Goal: Task Accomplishment & Management: Manage account settings

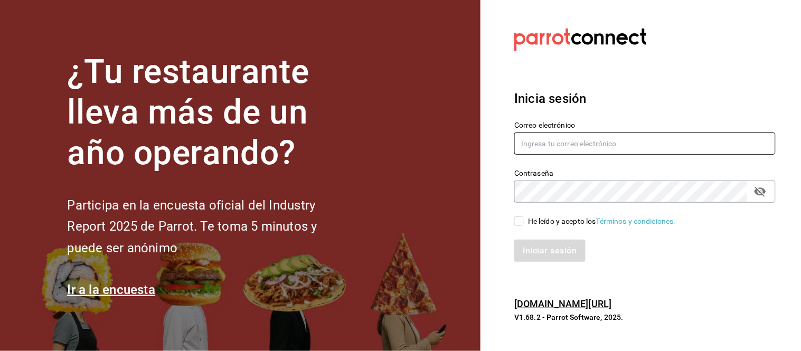
click at [699, 145] on input "text" at bounding box center [644, 144] width 261 height 22
type input "[EMAIL_ADDRESS][DOMAIN_NAME]"
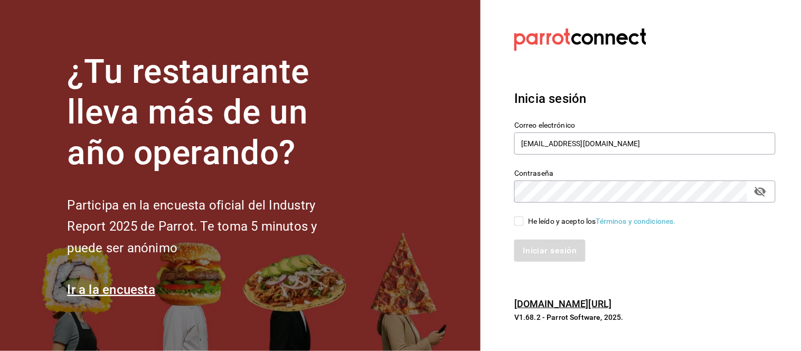
click at [646, 284] on section "Datos incorrectos. Verifica que tu Correo o Contraseña estén bien escritos. Ini…" at bounding box center [641, 175] width 321 height 351
click at [515, 216] on input "He leído y acepto los Términos y condiciones." at bounding box center [519, 221] width 10 height 10
checkbox input "true"
click at [533, 247] on button "Iniciar sesión" at bounding box center [550, 251] width 72 height 22
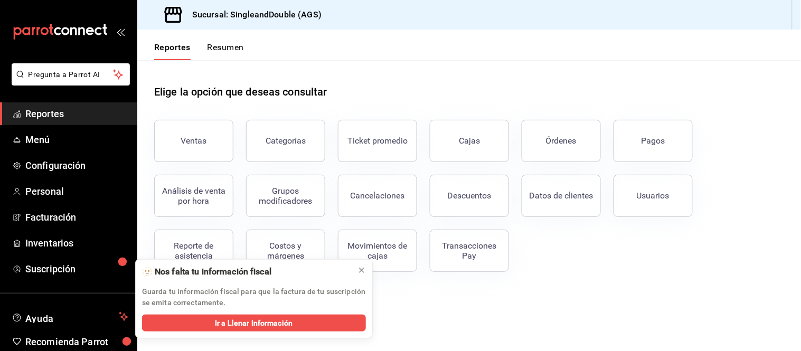
click at [684, 258] on div "Ventas Categorías Ticket promedio Cajas Órdenes Pagos Análisis de venta por hor…" at bounding box center [463, 189] width 643 height 165
click at [459, 124] on button "Cajas" at bounding box center [469, 141] width 79 height 42
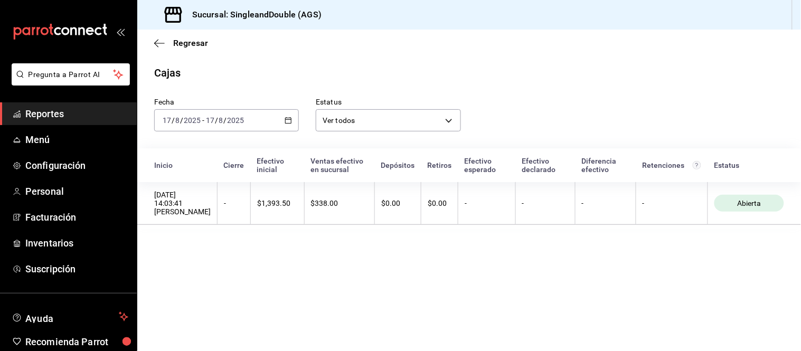
click at [363, 270] on main "Regresar Cajas Fecha [DATE] [DATE] - [DATE] [DATE] Estatus Ver todos ALL Inicio…" at bounding box center [469, 191] width 664 height 322
click at [180, 43] on span "Regresar" at bounding box center [190, 43] width 35 height 10
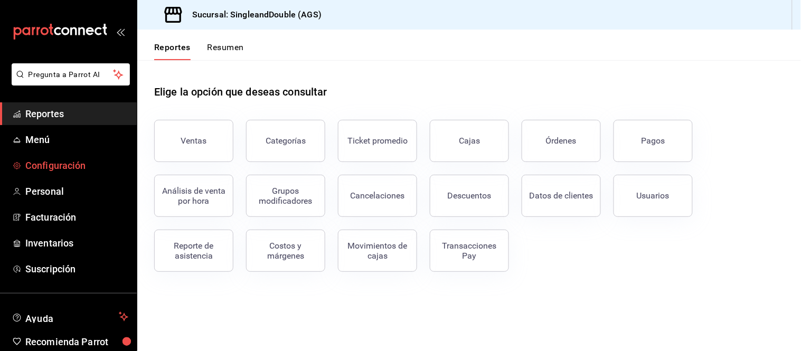
click at [51, 170] on span "Configuración" at bounding box center [76, 165] width 103 height 14
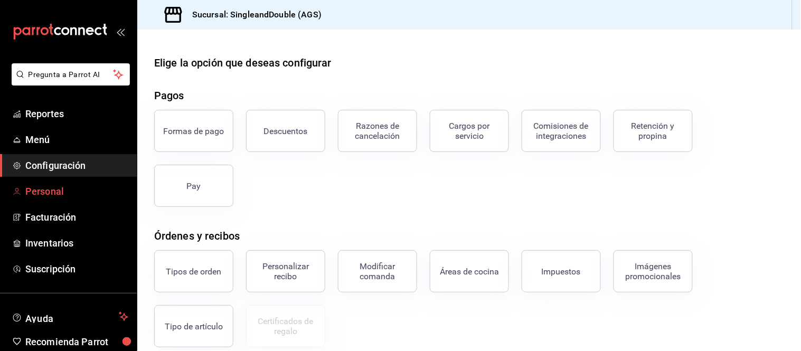
click at [33, 187] on span "Personal" at bounding box center [76, 191] width 103 height 14
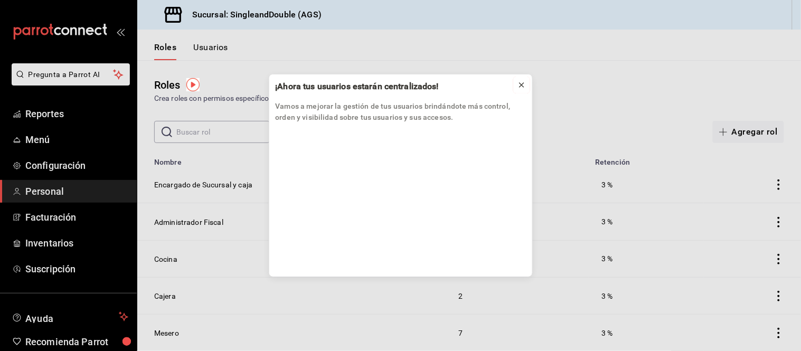
click at [525, 84] on icon at bounding box center [521, 85] width 8 height 8
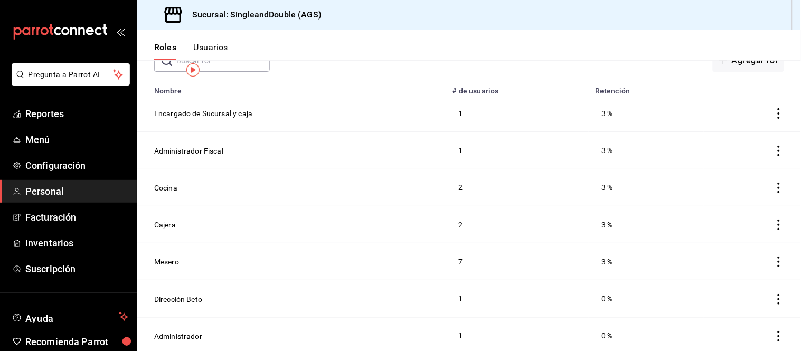
scroll to position [109, 0]
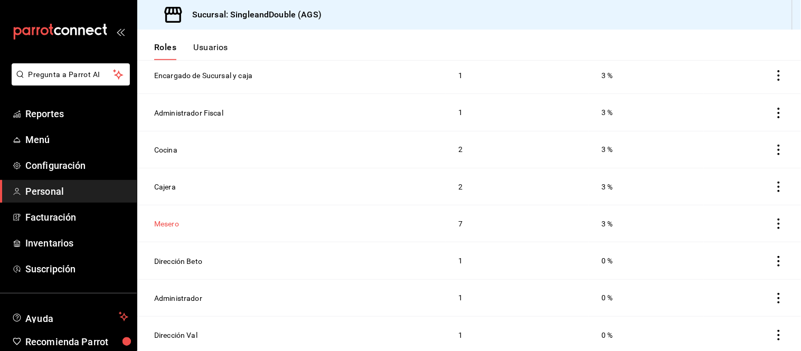
click at [174, 222] on button "Mesero" at bounding box center [166, 224] width 25 height 11
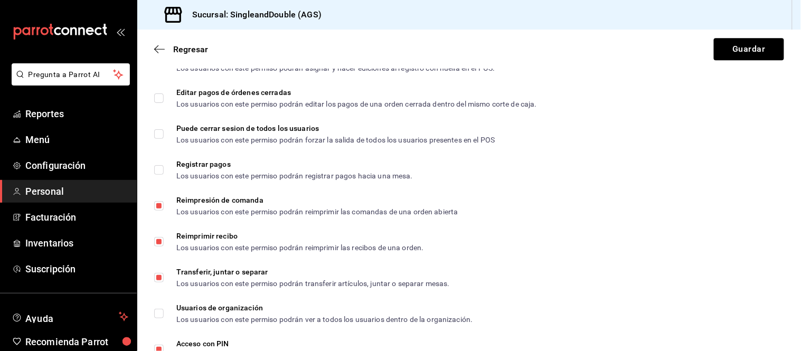
scroll to position [1826, 0]
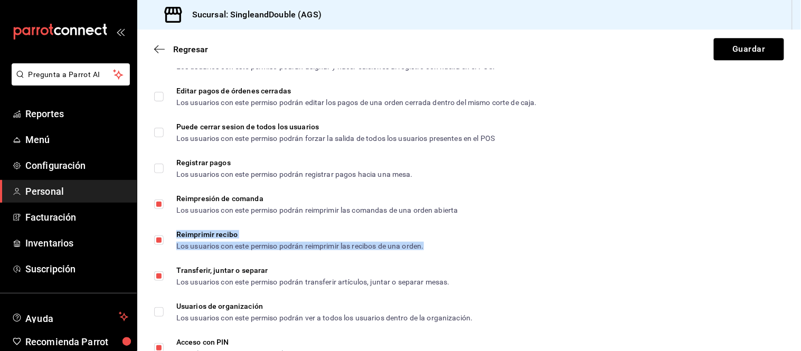
click at [307, 249] on div "Los usuarios con este permiso podrán reimprimir las recibos de una orden." at bounding box center [300, 245] width 248 height 7
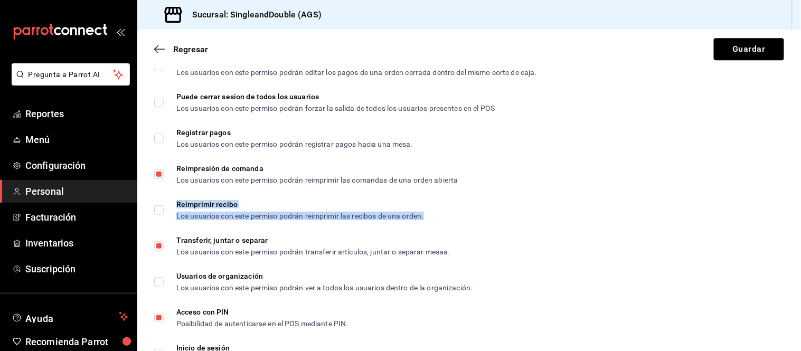
scroll to position [1871, 0]
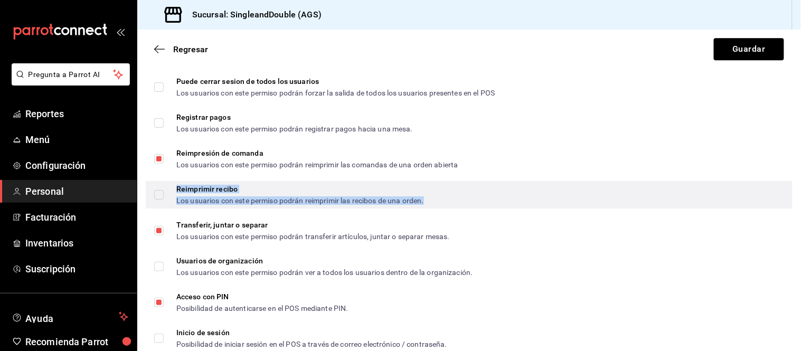
click at [157, 200] on input "Reimprimir recibo Los usuarios con este permiso podrán reimprimir las recibos d…" at bounding box center [159, 195] width 10 height 10
checkbox input "true"
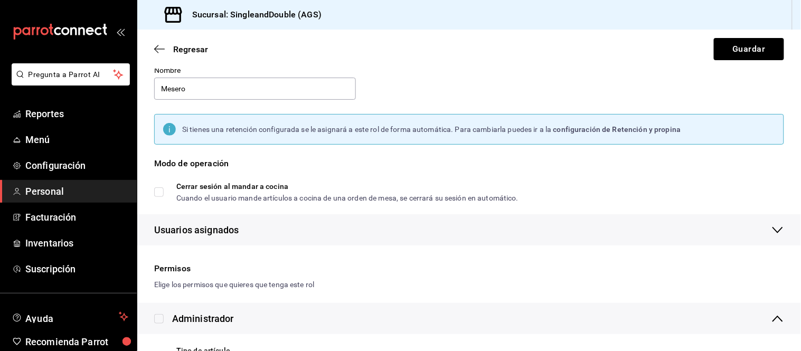
scroll to position [0, 0]
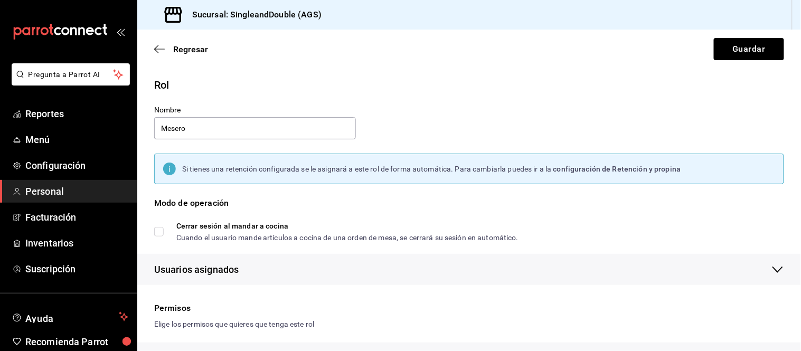
click at [78, 193] on span "Personal" at bounding box center [76, 191] width 103 height 14
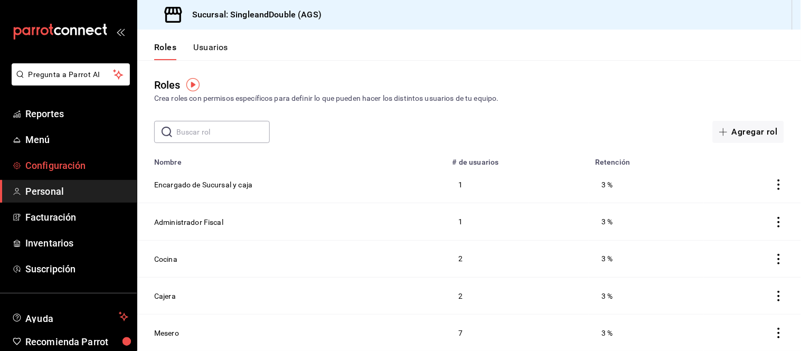
click at [86, 157] on link "Configuración" at bounding box center [68, 165] width 137 height 23
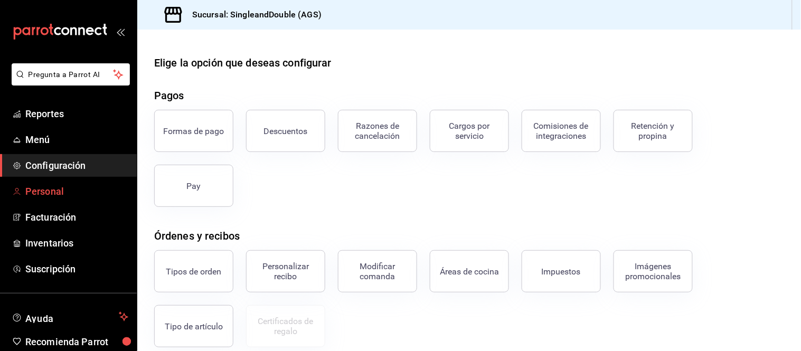
click at [67, 189] on span "Personal" at bounding box center [76, 191] width 103 height 14
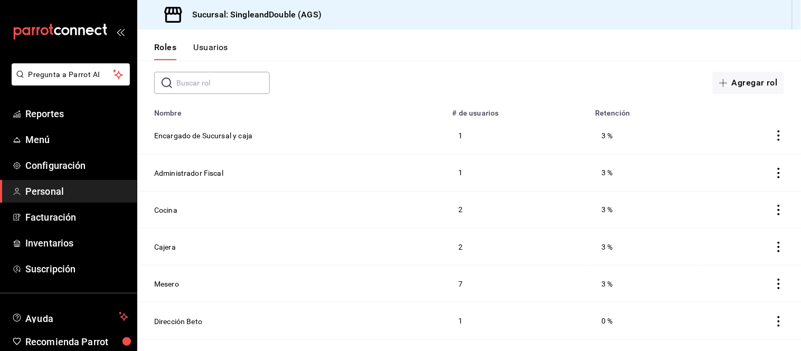
scroll to position [109, 0]
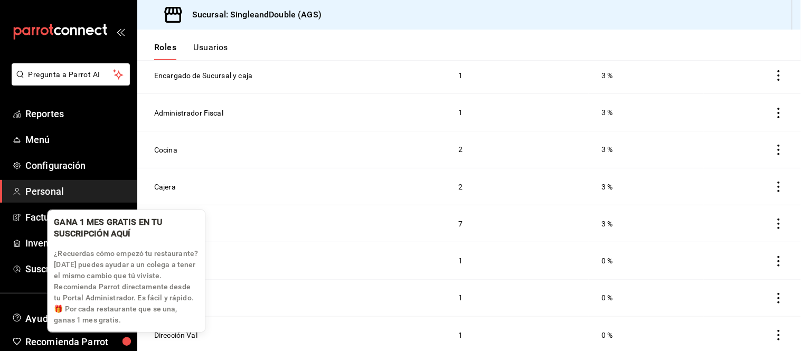
click at [129, 340] on div "button" at bounding box center [126, 341] width 15 height 15
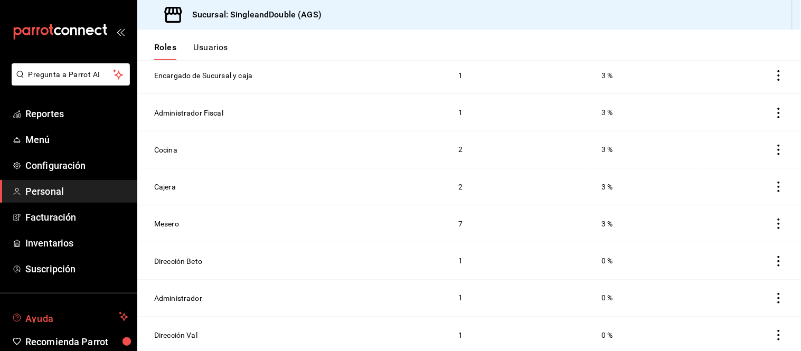
click at [72, 316] on span "Ayuda" at bounding box center [69, 316] width 89 height 13
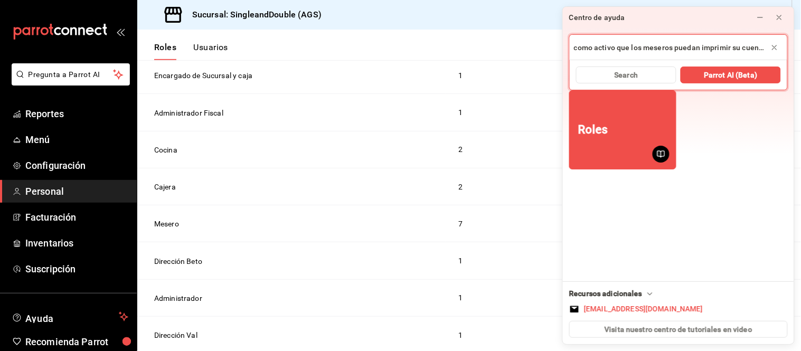
scroll to position [0, 3]
type input "como activo que los meseros puedan imprimir su cuenta?"
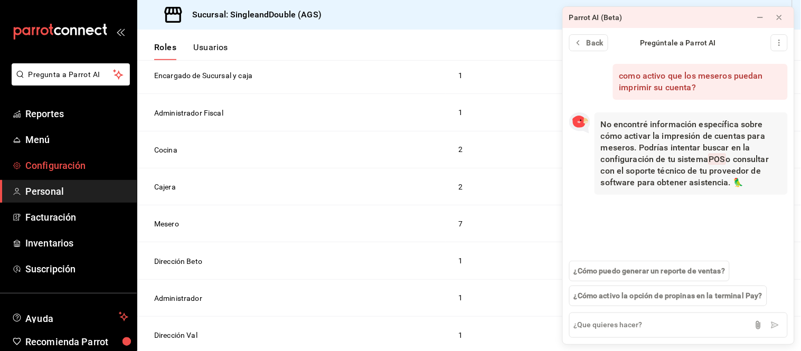
click at [67, 168] on span "Configuración" at bounding box center [76, 165] width 103 height 14
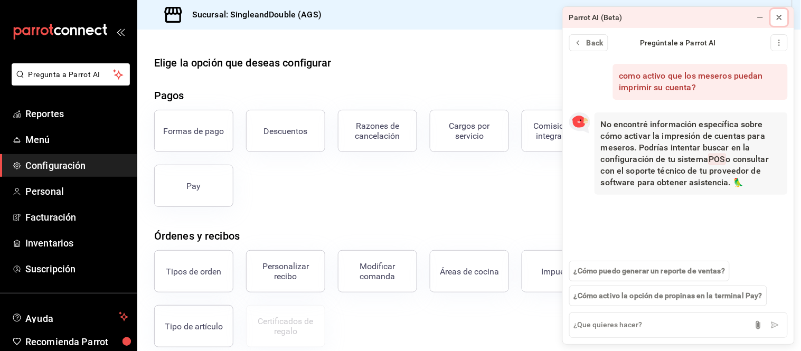
click at [780, 14] on icon at bounding box center [779, 17] width 8 height 8
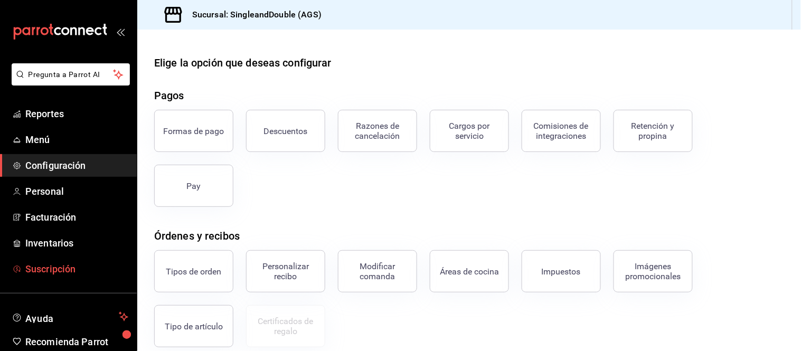
scroll to position [46, 0]
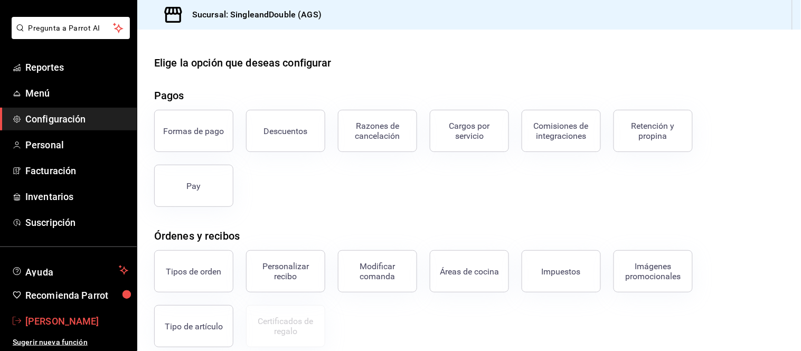
click at [58, 314] on span "[PERSON_NAME]" at bounding box center [76, 321] width 103 height 14
